Goal: Complete application form

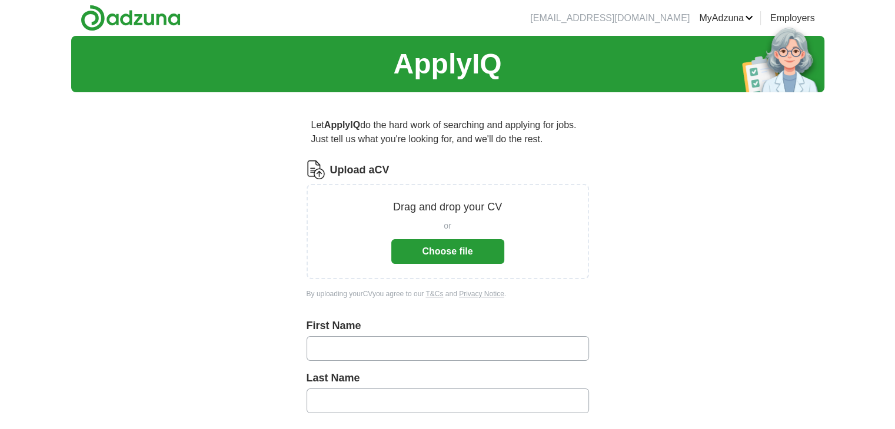
click at [433, 245] on button "Choose file" at bounding box center [447, 251] width 113 height 25
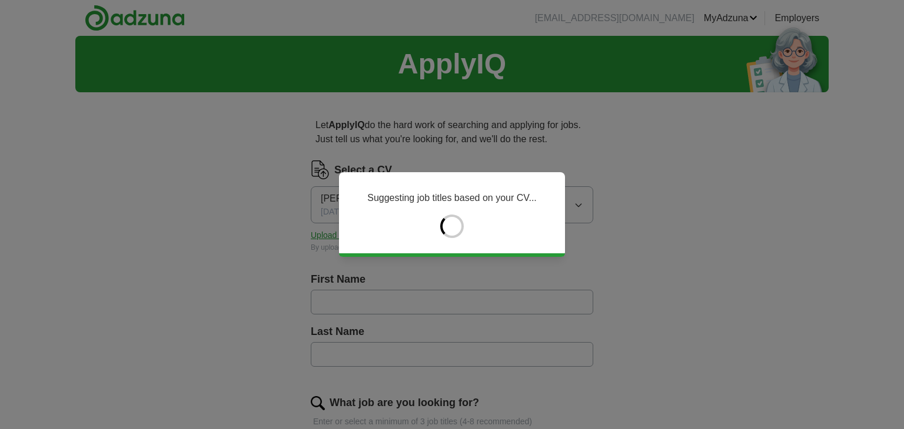
type input "******"
type input "*******"
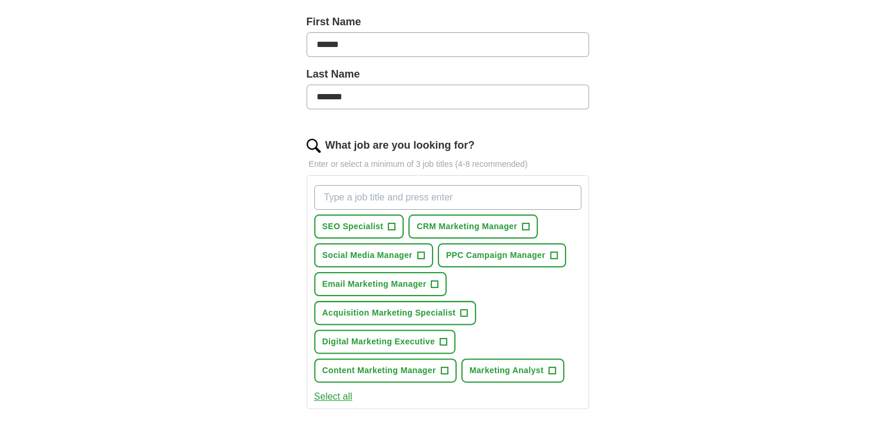
scroll to position [251, 0]
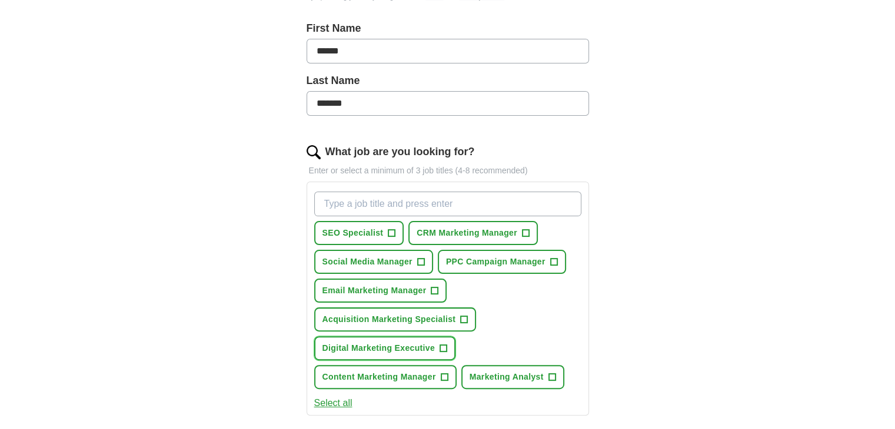
click at [443, 344] on span "+" at bounding box center [443, 348] width 7 height 9
click at [322, 402] on button "Select all" at bounding box center [333, 403] width 38 height 14
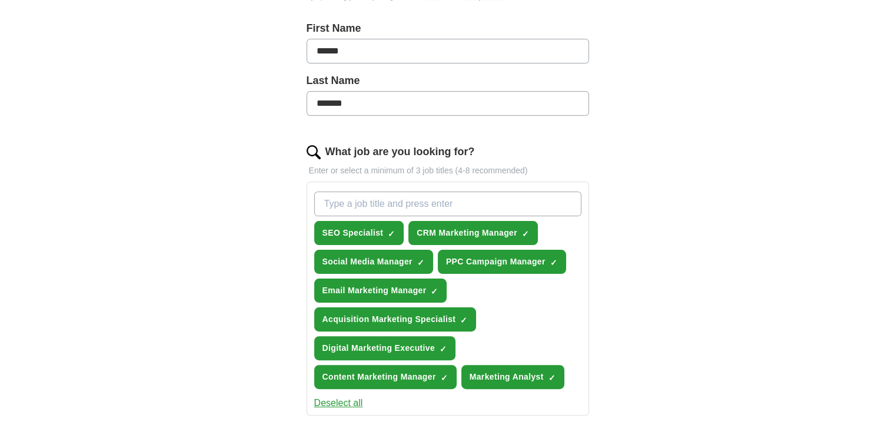
click at [322, 402] on button "Deselect all" at bounding box center [338, 403] width 49 height 14
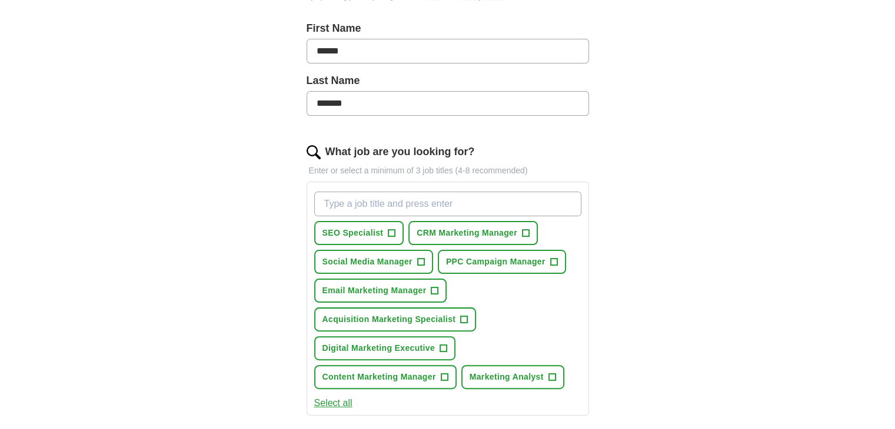
click at [428, 194] on input "What job are you looking for?" at bounding box center [447, 204] width 267 height 25
type input "seo"
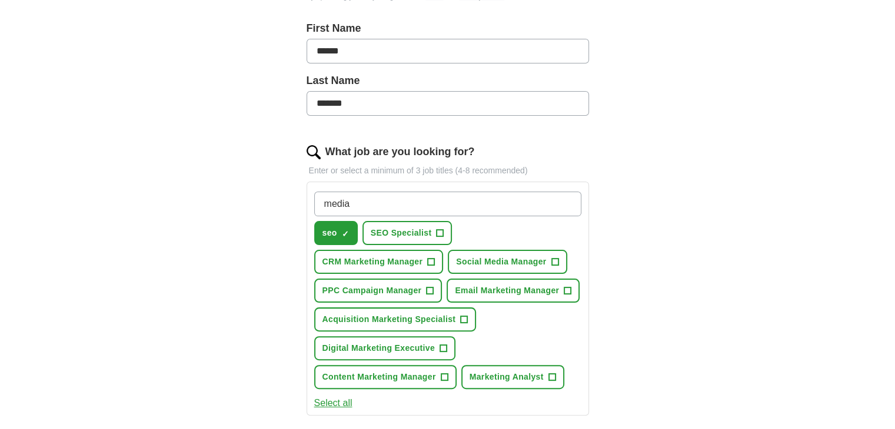
type input "media"
type input "+"
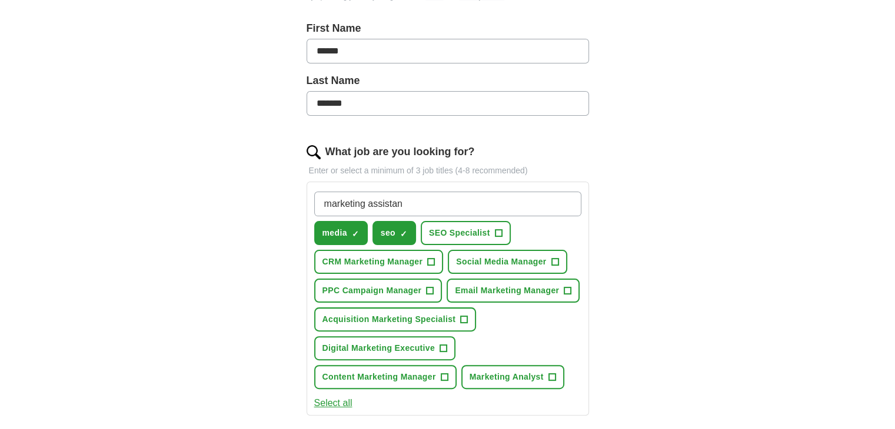
type input "marketing assistant"
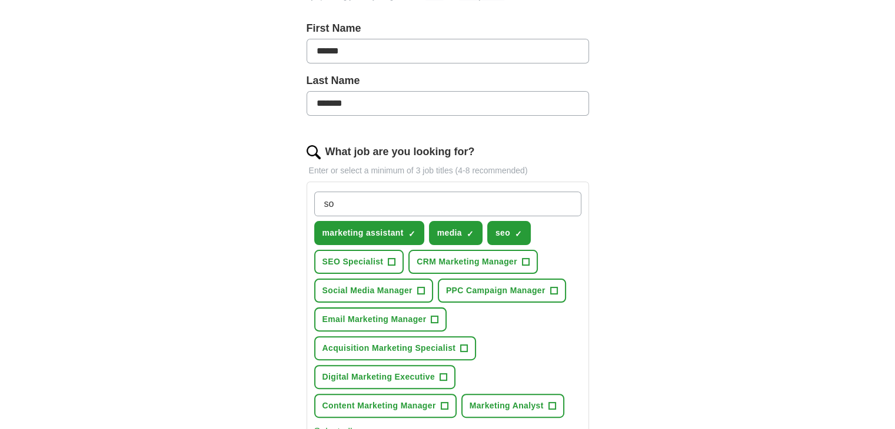
type input "s"
type input "events assistant"
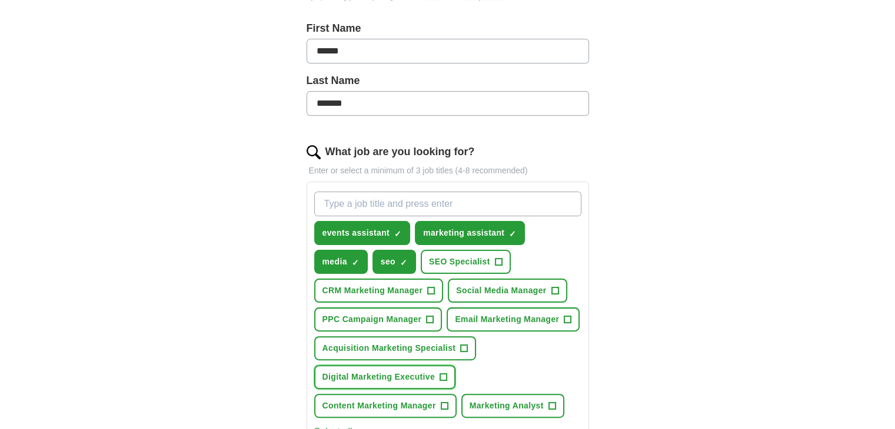
click at [445, 373] on span "+" at bounding box center [443, 377] width 7 height 9
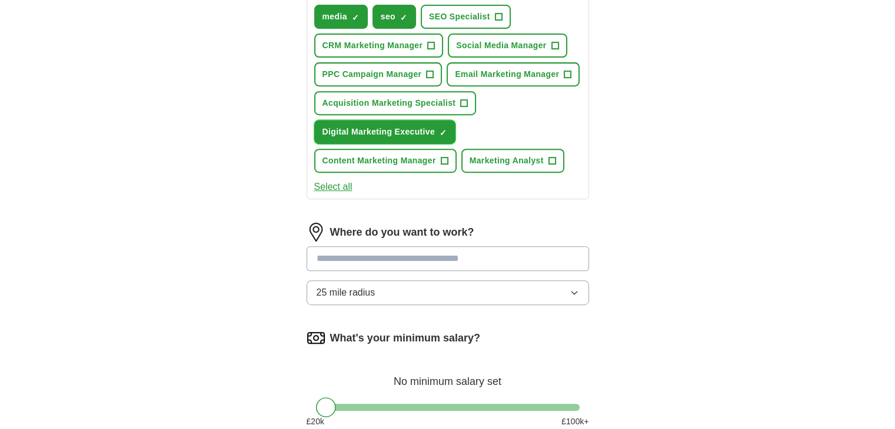
scroll to position [504, 0]
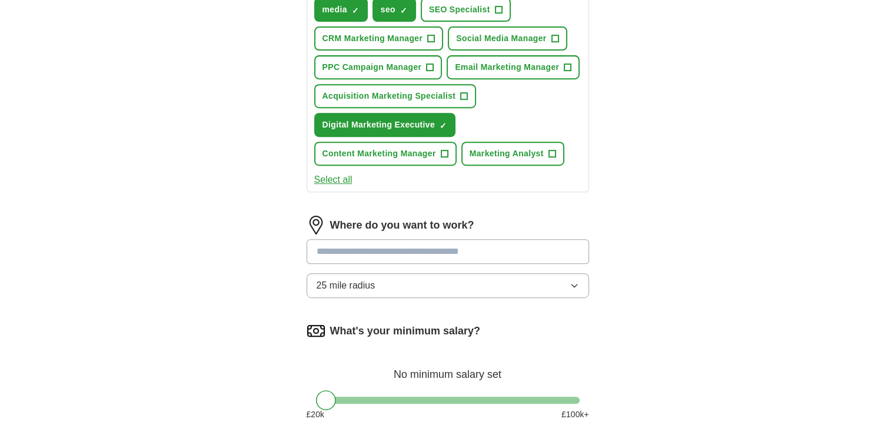
click at [422, 250] on input at bounding box center [447, 251] width 282 height 25
type input "***"
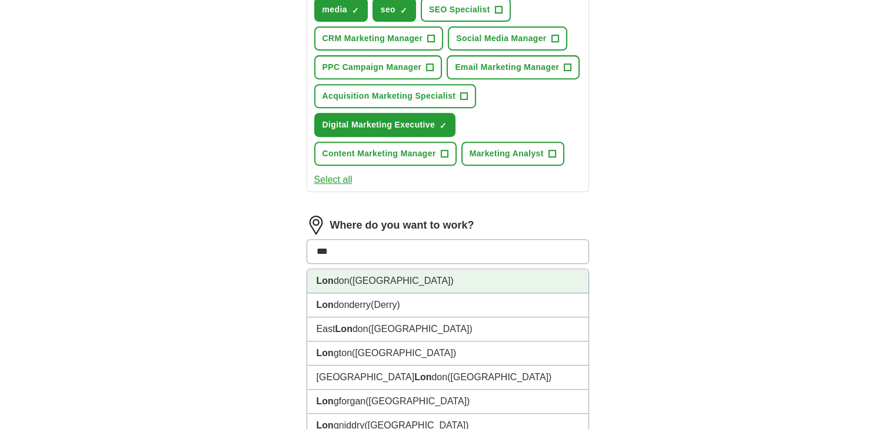
click at [416, 276] on li "Lon don ([GEOGRAPHIC_DATA])" at bounding box center [447, 281] width 281 height 24
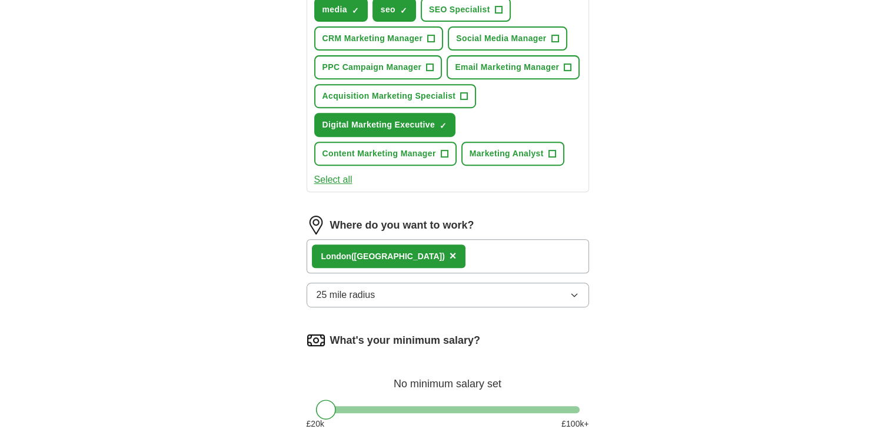
click at [398, 292] on button "25 mile radius" at bounding box center [447, 295] width 282 height 25
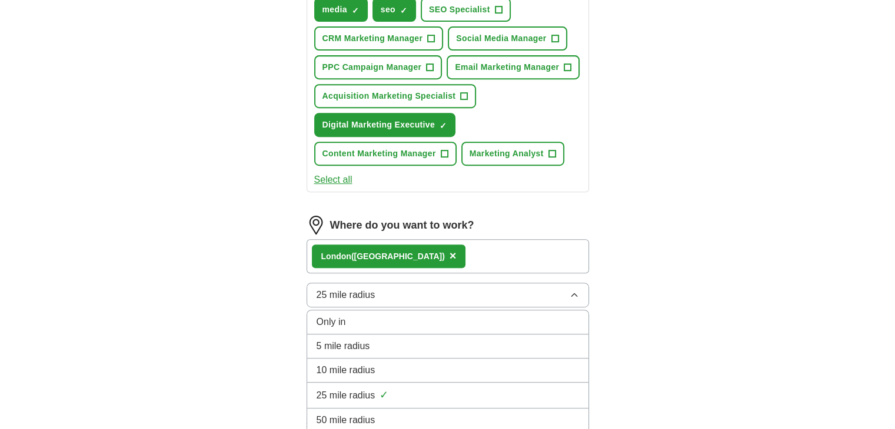
click at [398, 292] on button "25 mile radius" at bounding box center [447, 295] width 282 height 25
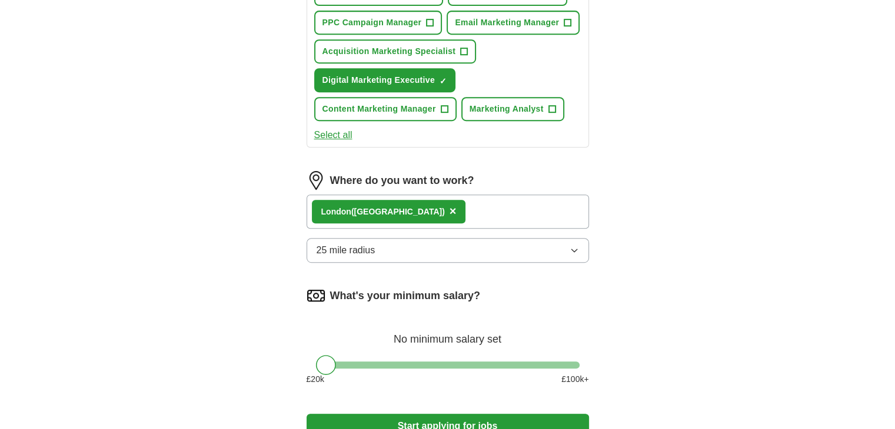
scroll to position [548, 0]
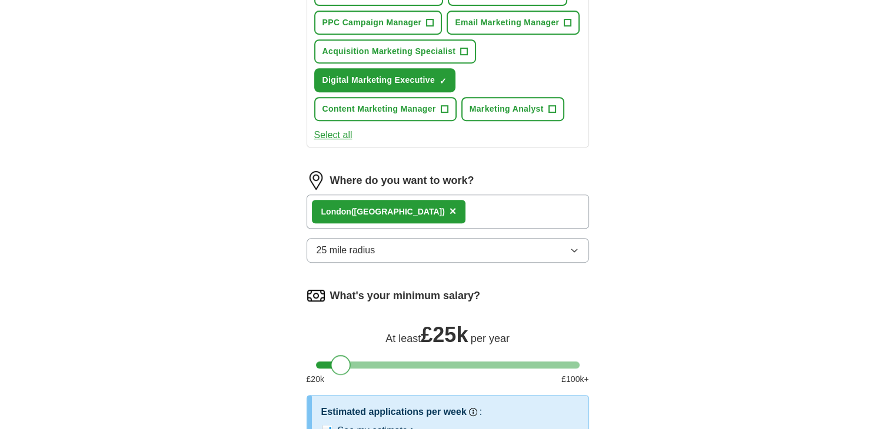
drag, startPoint x: 327, startPoint y: 356, endPoint x: 342, endPoint y: 369, distance: 19.6
click at [342, 369] on div at bounding box center [341, 365] width 20 height 20
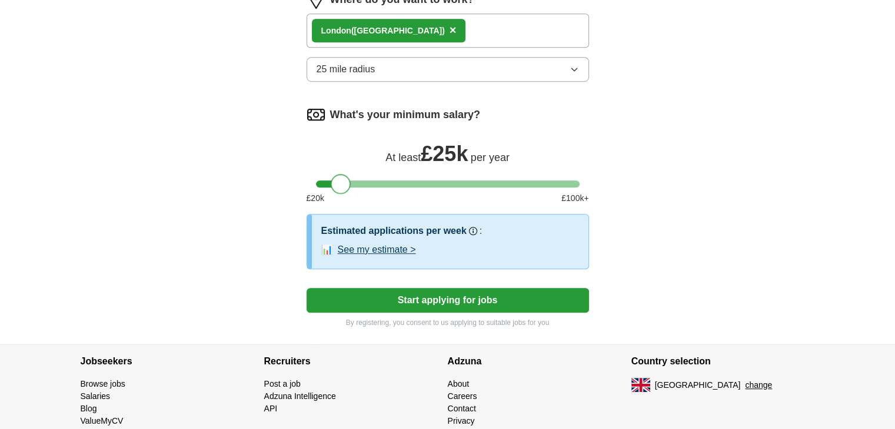
scroll to position [731, 0]
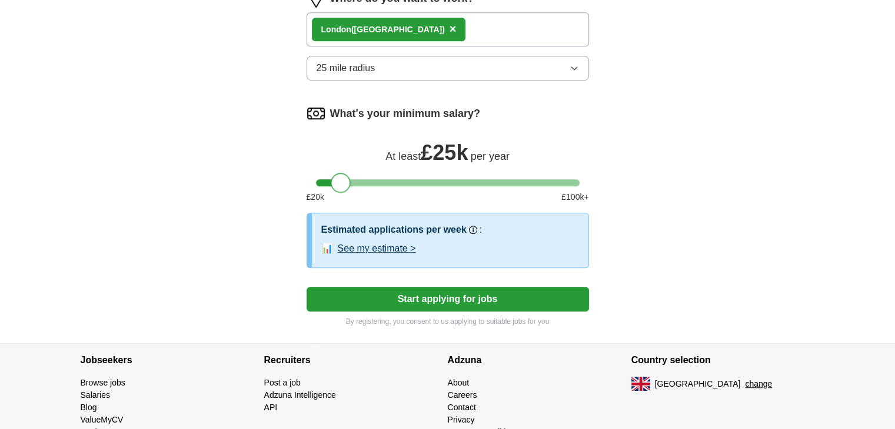
click at [407, 301] on button "Start applying for jobs" at bounding box center [447, 299] width 282 height 25
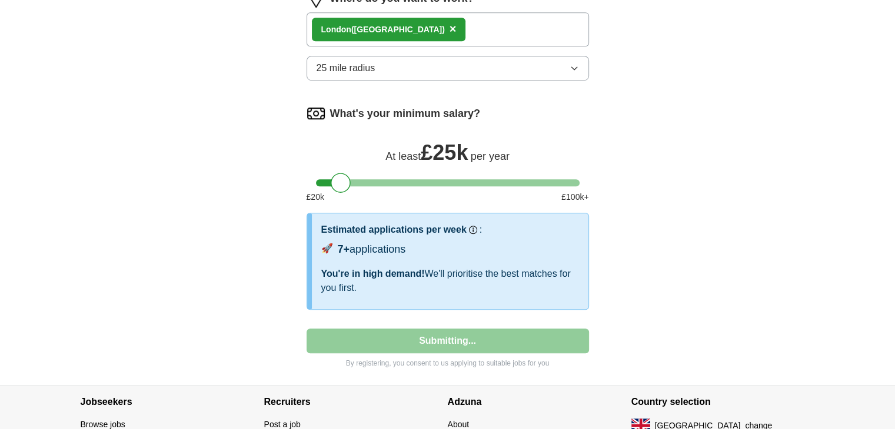
select select "**"
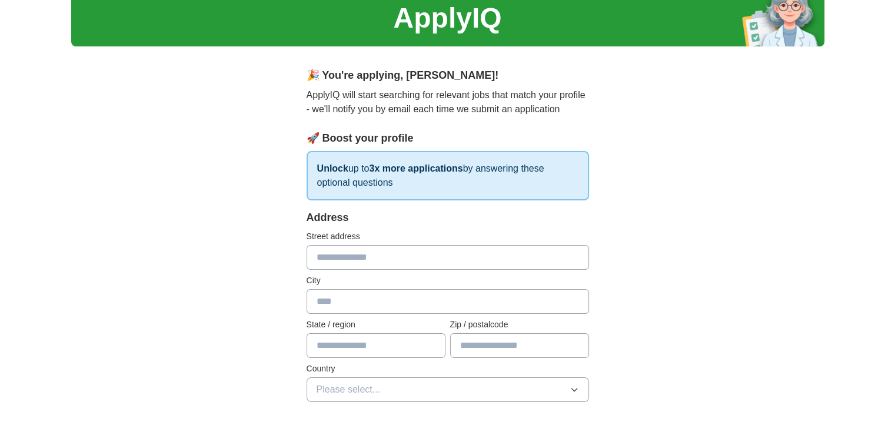
scroll to position [0, 0]
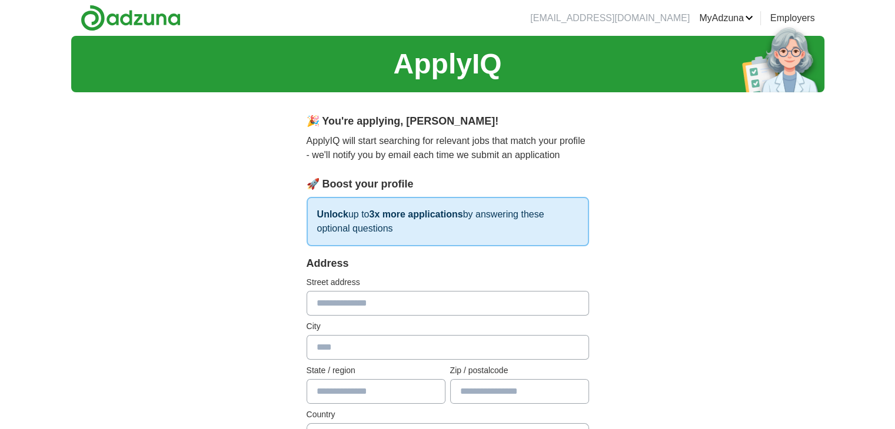
click at [393, 303] on input "text" at bounding box center [447, 303] width 282 height 25
type input "**********"
type input "******"
type input "**********"
type input "*******"
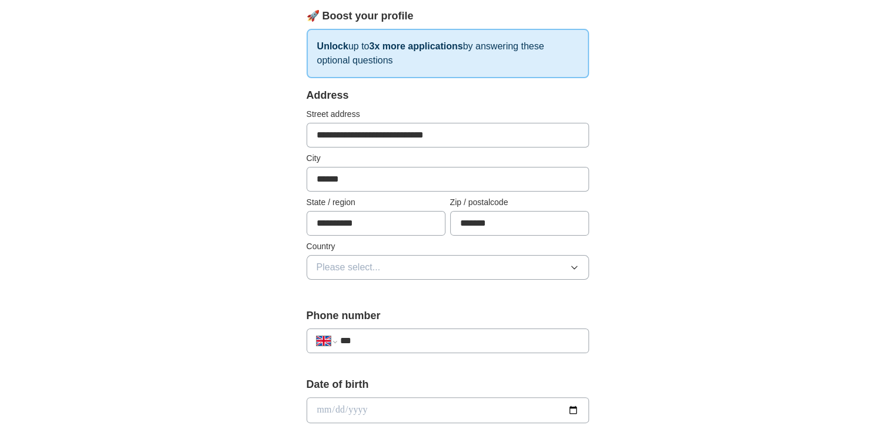
scroll to position [248, 0]
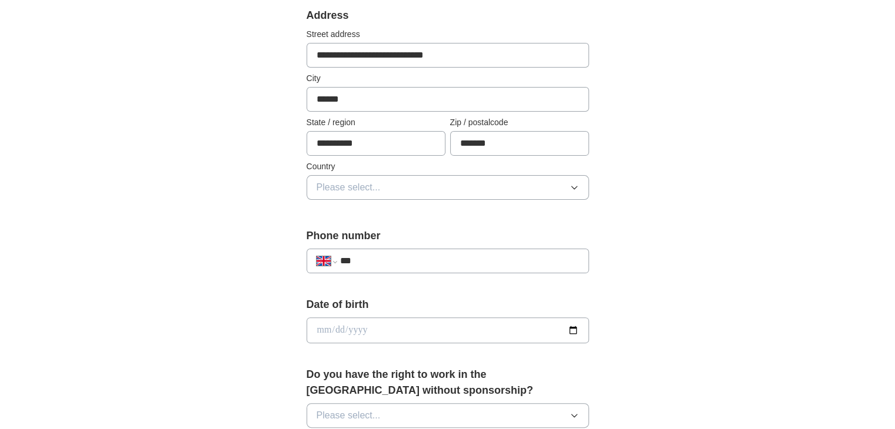
click at [415, 186] on button "Please select..." at bounding box center [447, 187] width 282 height 25
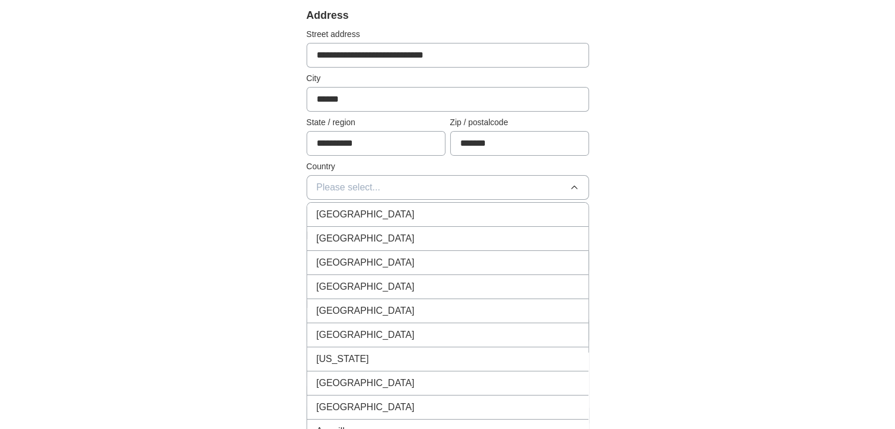
click at [386, 218] on div "[GEOGRAPHIC_DATA]" at bounding box center [447, 215] width 262 height 14
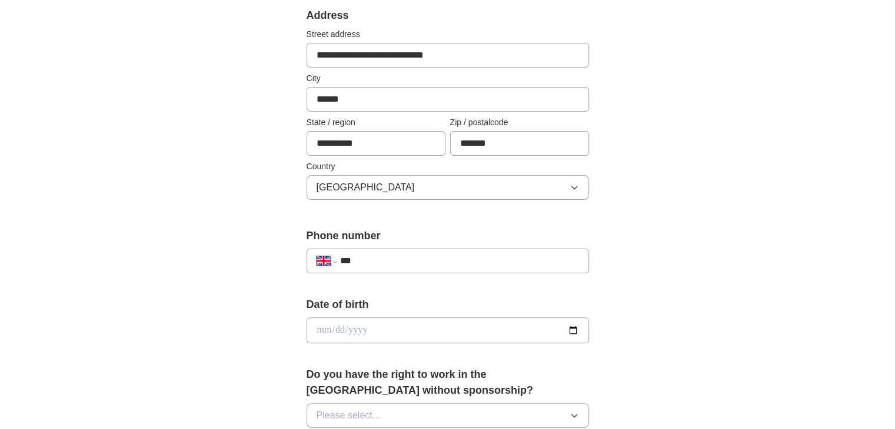
click at [374, 262] on input "***" at bounding box center [458, 261] width 239 height 14
type input "**********"
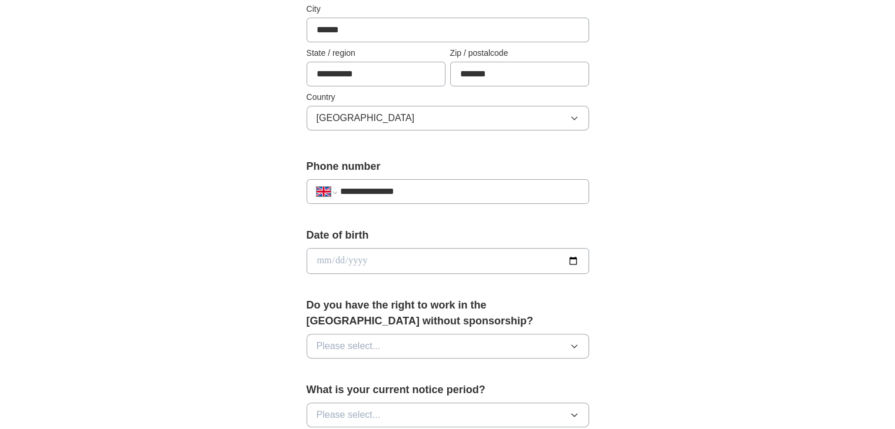
scroll to position [319, 0]
click at [421, 259] on input "date" at bounding box center [447, 260] width 282 height 26
type input "**********"
click at [396, 345] on button "Please select..." at bounding box center [447, 345] width 282 height 25
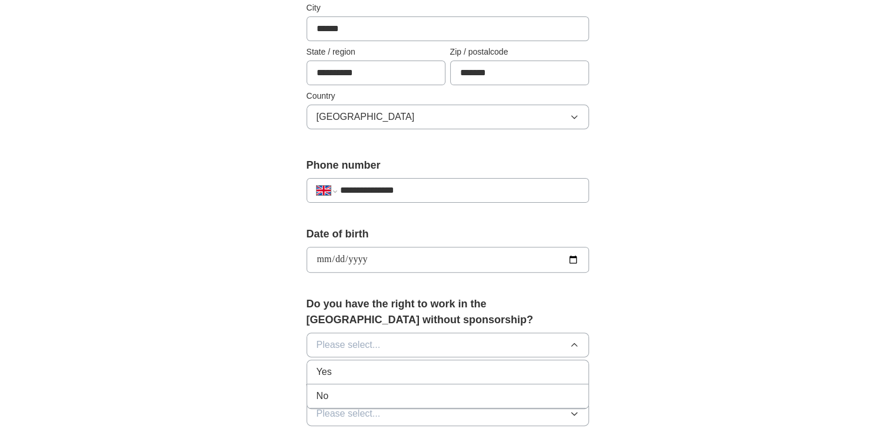
click at [371, 375] on div "Yes" at bounding box center [447, 372] width 262 height 14
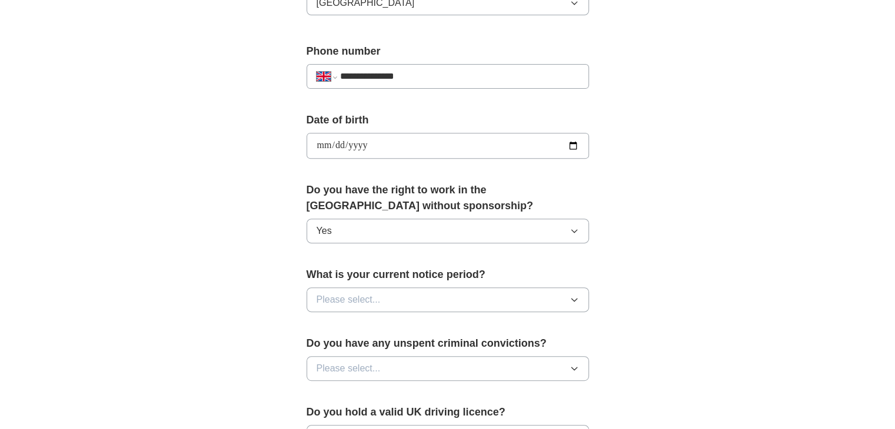
scroll to position [434, 0]
click at [391, 289] on button "Please select..." at bounding box center [447, 298] width 282 height 25
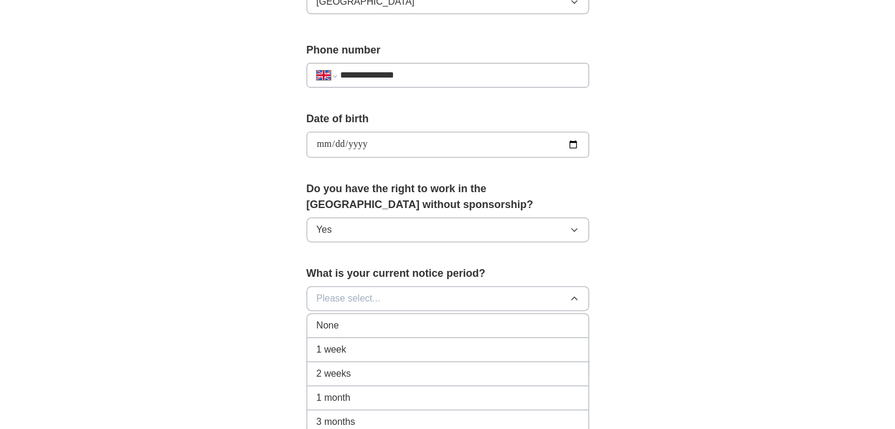
click at [344, 391] on span "1 month" at bounding box center [333, 398] width 34 height 14
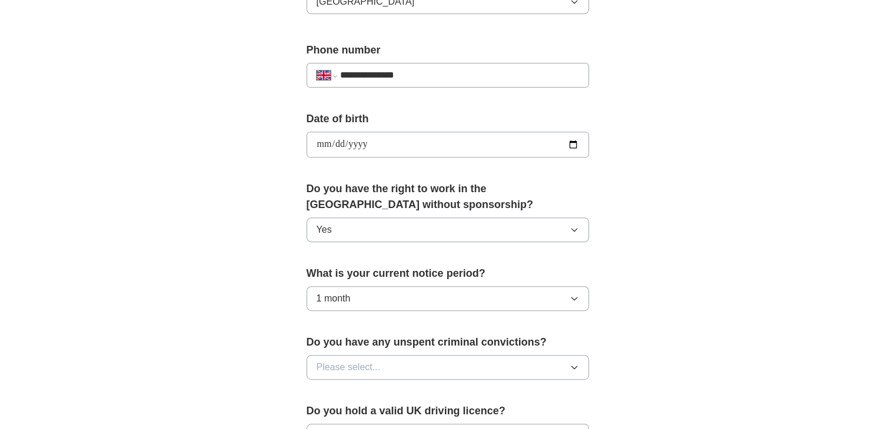
click at [351, 367] on span "Please select..." at bounding box center [348, 368] width 64 height 14
click at [336, 412] on div "No" at bounding box center [447, 419] width 262 height 14
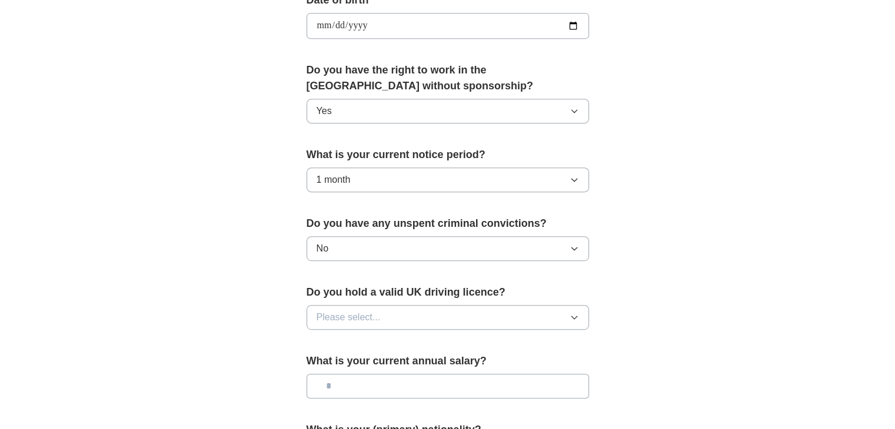
scroll to position [553, 0]
click at [398, 320] on button "Please select..." at bounding box center [447, 317] width 282 height 25
click at [358, 368] on div "No" at bounding box center [447, 369] width 262 height 14
click at [355, 396] on div "What is your current annual salary?" at bounding box center [447, 381] width 282 height 55
click at [356, 389] on input "text" at bounding box center [447, 386] width 282 height 25
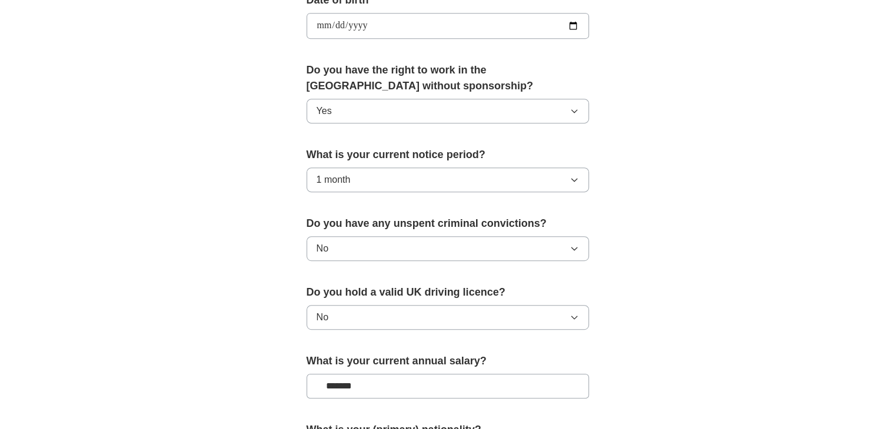
scroll to position [708, 0]
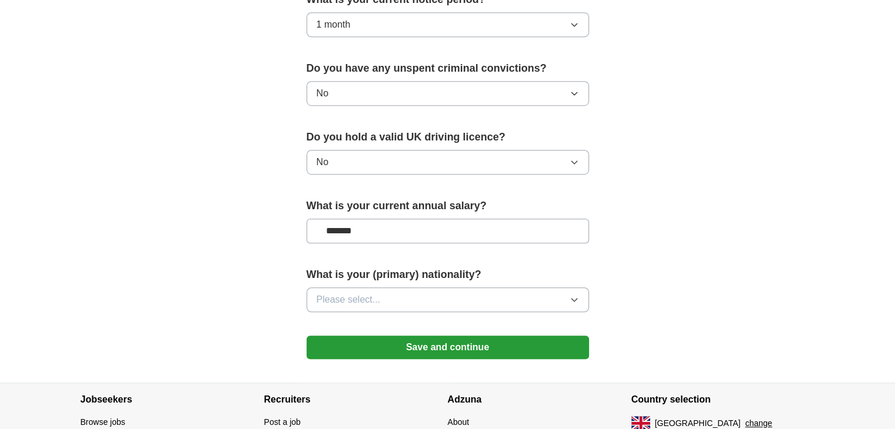
type input "*******"
drag, startPoint x: 394, startPoint y: 281, endPoint x: 391, endPoint y: 298, distance: 17.3
click at [391, 298] on div "What is your (primary) nationality? Please select..." at bounding box center [447, 294] width 282 height 55
click at [391, 298] on button "Please select..." at bounding box center [447, 300] width 282 height 25
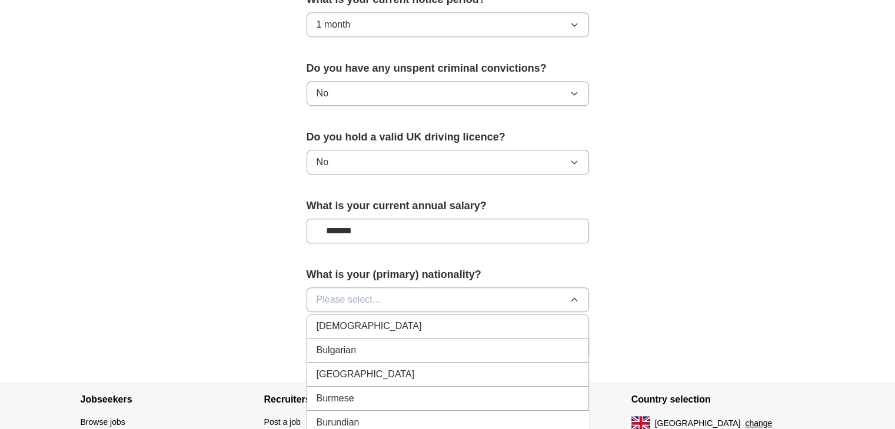
scroll to position [765, 0]
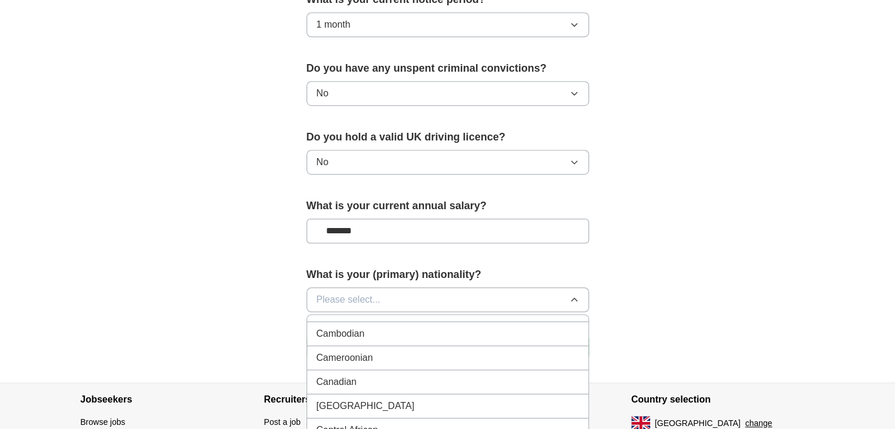
click at [367, 299] on span "Please select..." at bounding box center [348, 300] width 64 height 14
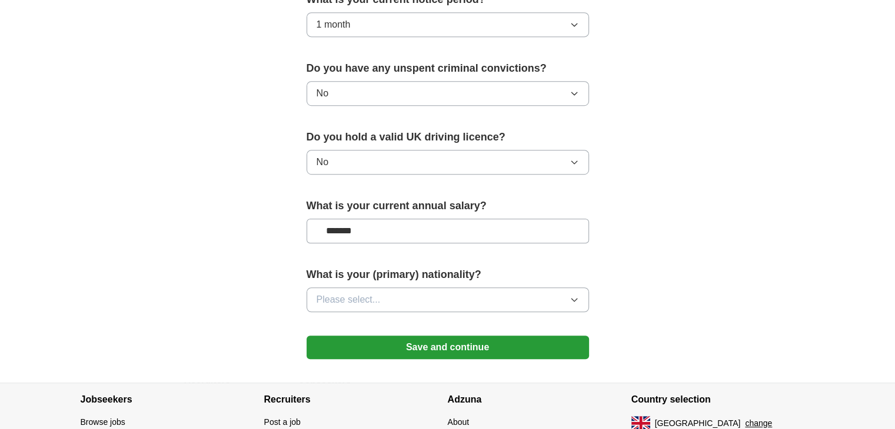
click at [367, 299] on span "Please select..." at bounding box center [348, 300] width 64 height 14
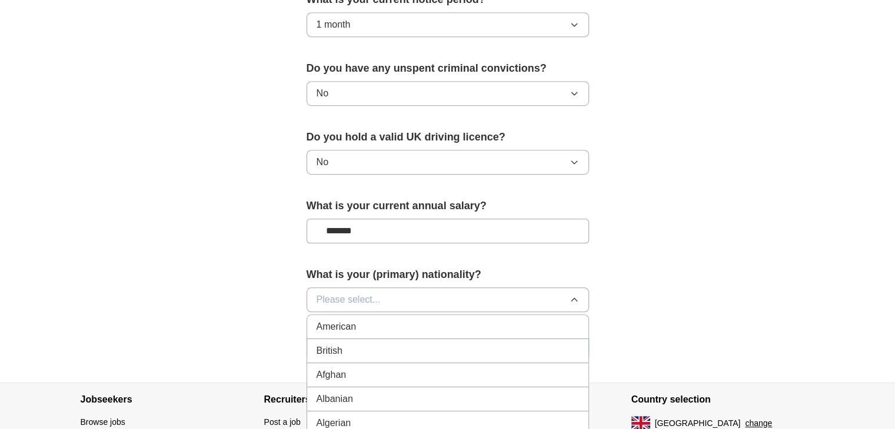
click at [367, 299] on span "Please select..." at bounding box center [348, 300] width 64 height 14
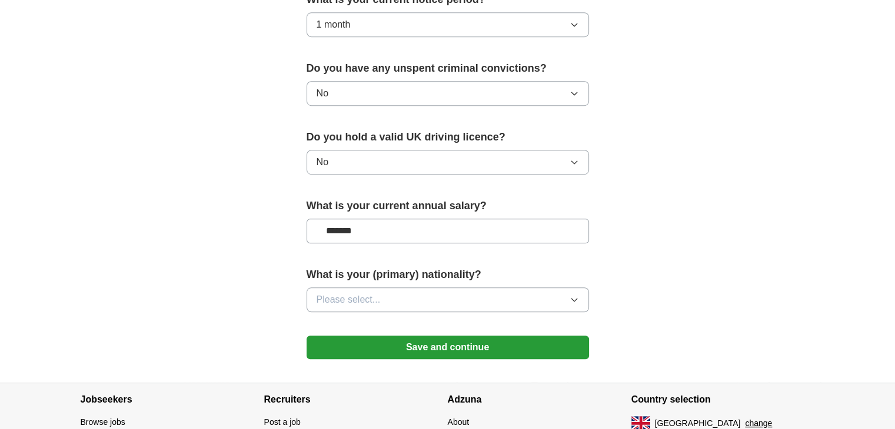
click at [346, 295] on span "Please select..." at bounding box center [348, 300] width 64 height 14
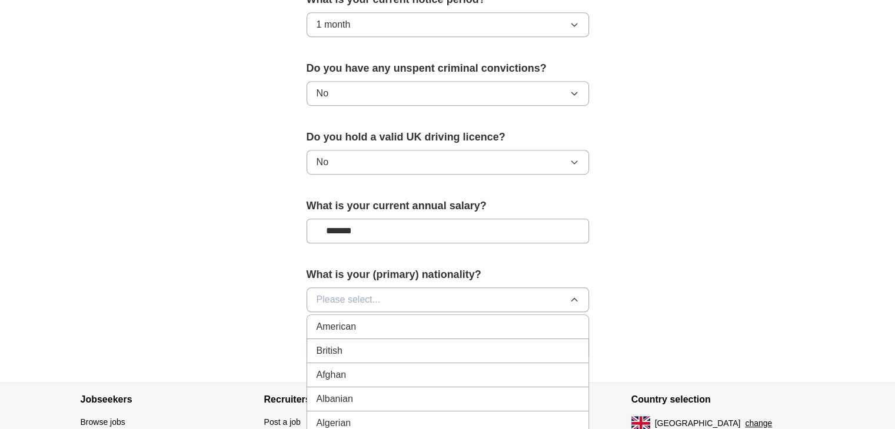
click at [346, 295] on span "Please select..." at bounding box center [348, 300] width 64 height 14
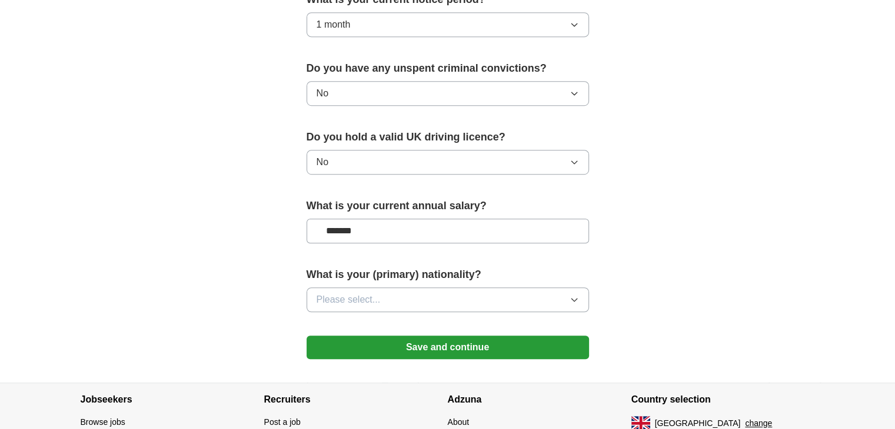
click at [346, 295] on span "Please select..." at bounding box center [348, 300] width 64 height 14
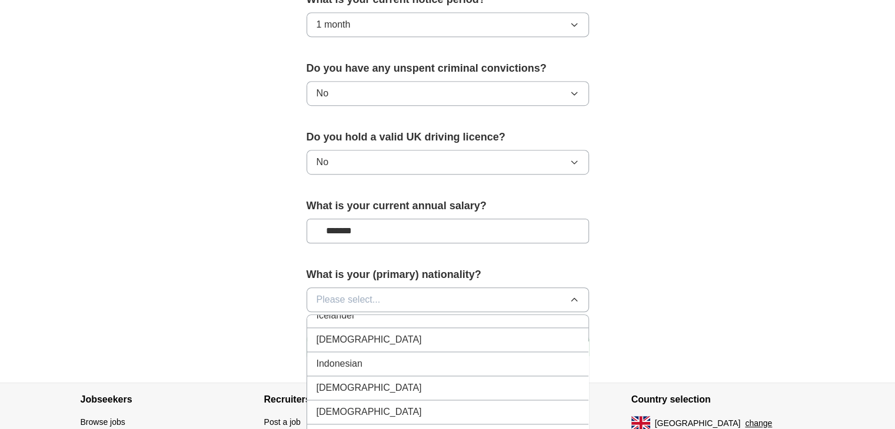
scroll to position [1907, 0]
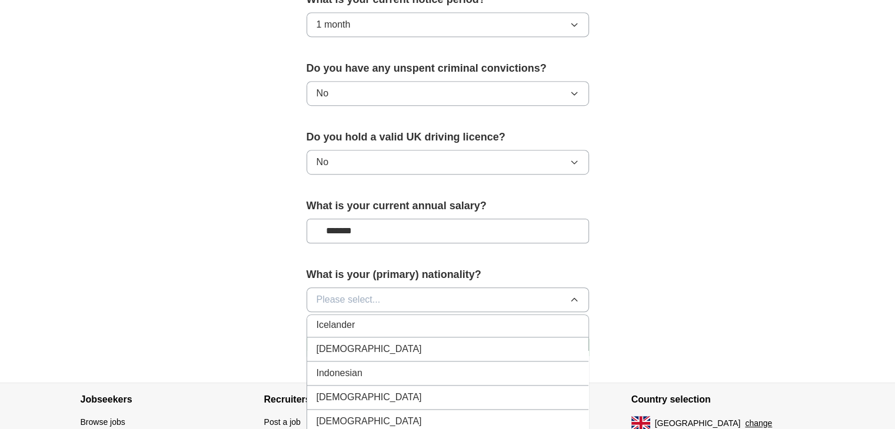
click at [355, 342] on div "[DEMOGRAPHIC_DATA]" at bounding box center [447, 349] width 262 height 14
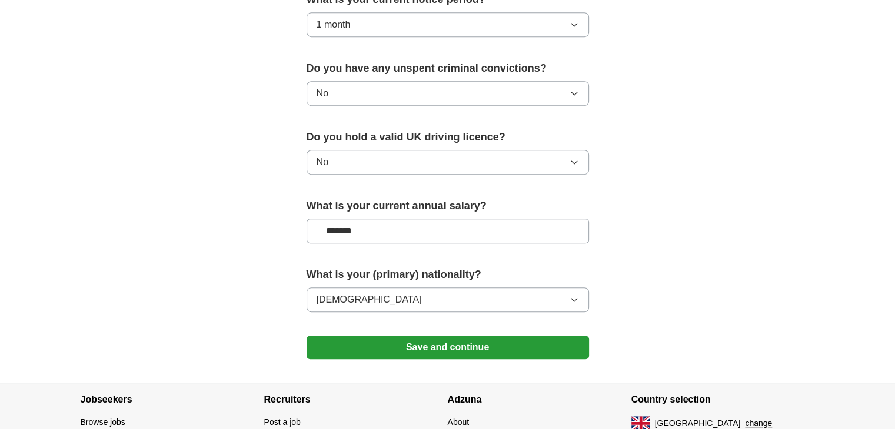
click at [405, 346] on button "Save and continue" at bounding box center [447, 348] width 282 height 24
